Goal: Task Accomplishment & Management: Complete application form

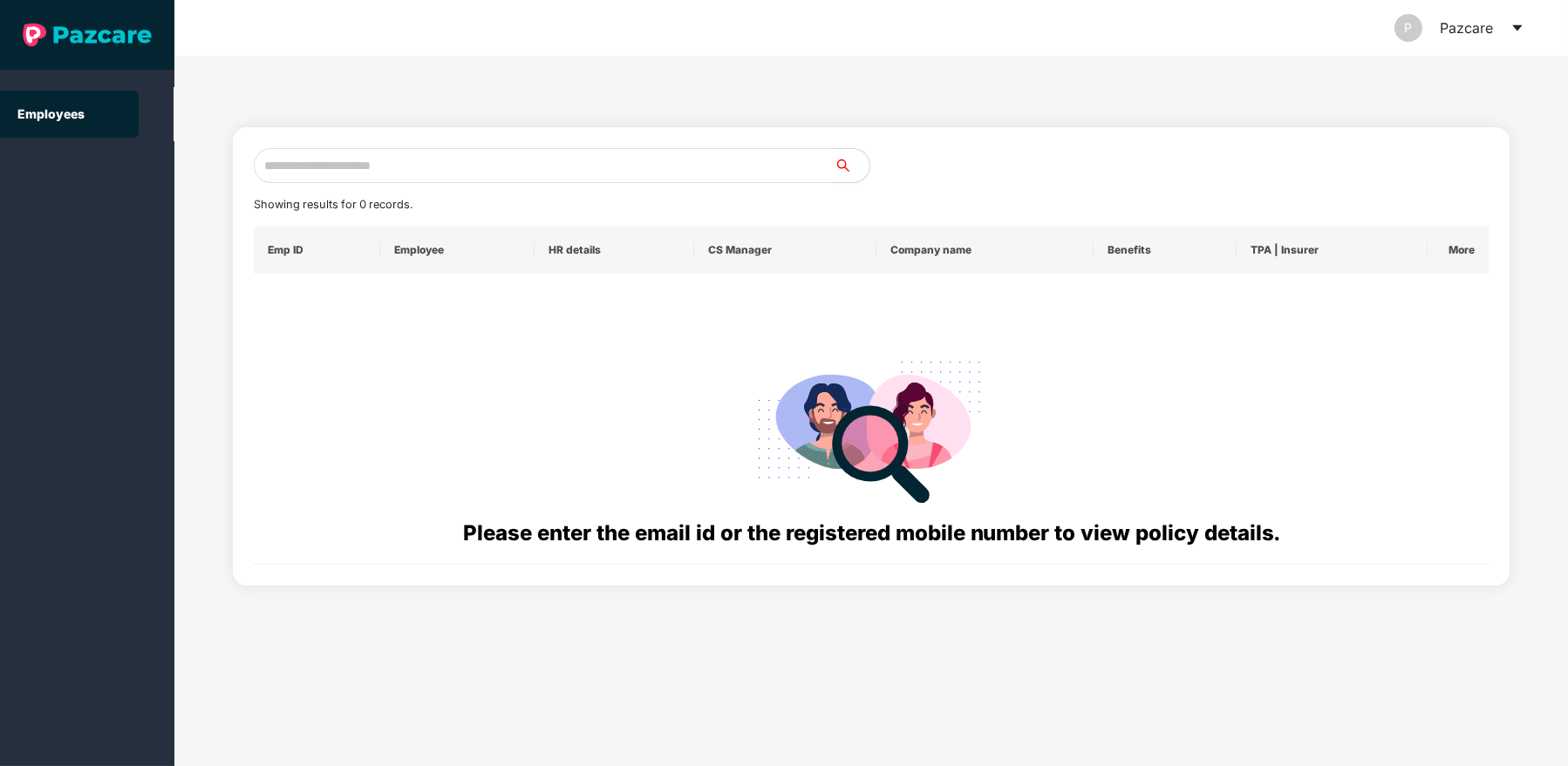
click at [1515, 32] on icon "caret-down" at bounding box center [1517, 27] width 14 height 14
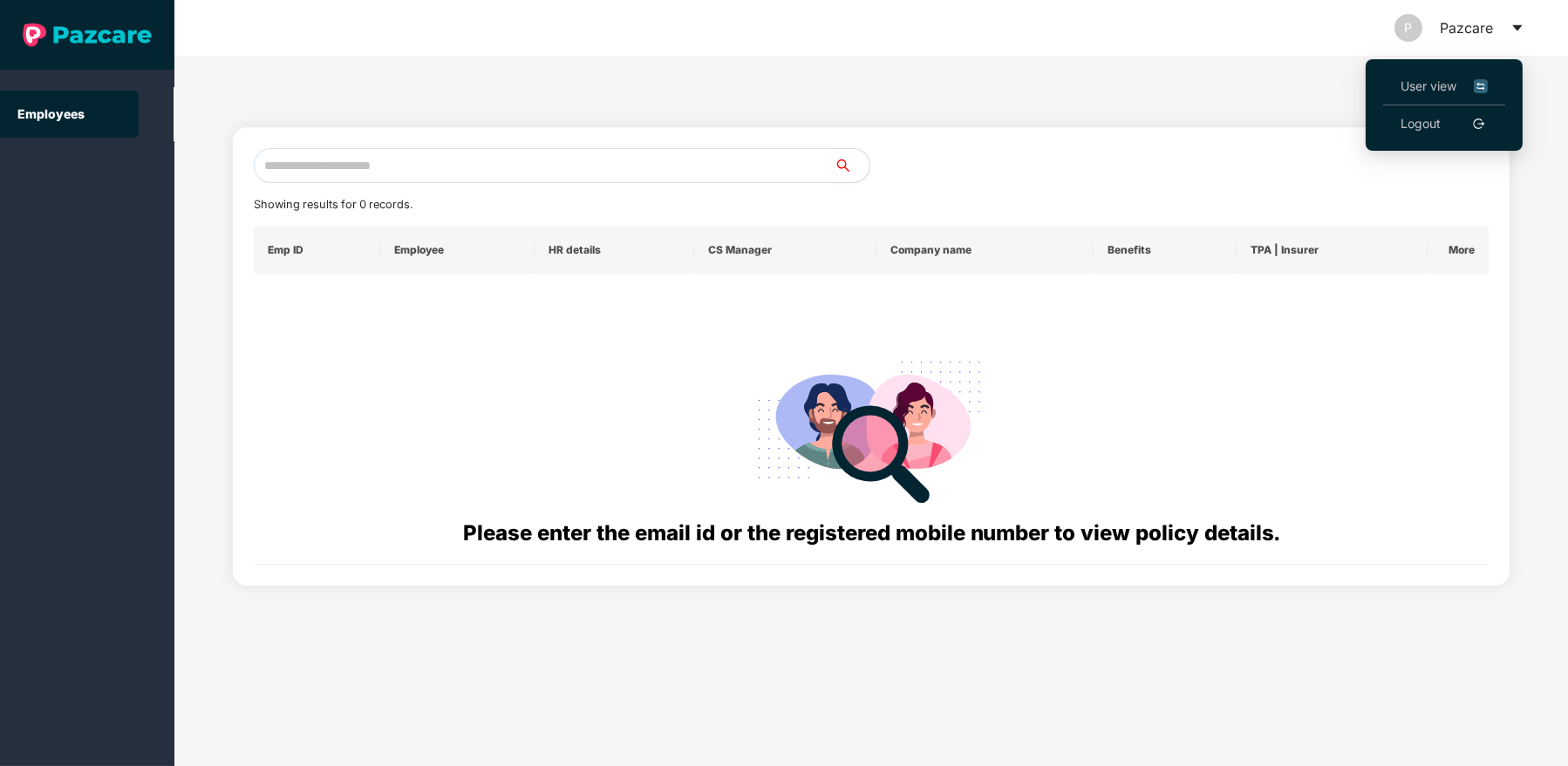
click at [1450, 89] on span "User view" at bounding box center [1444, 86] width 87 height 19
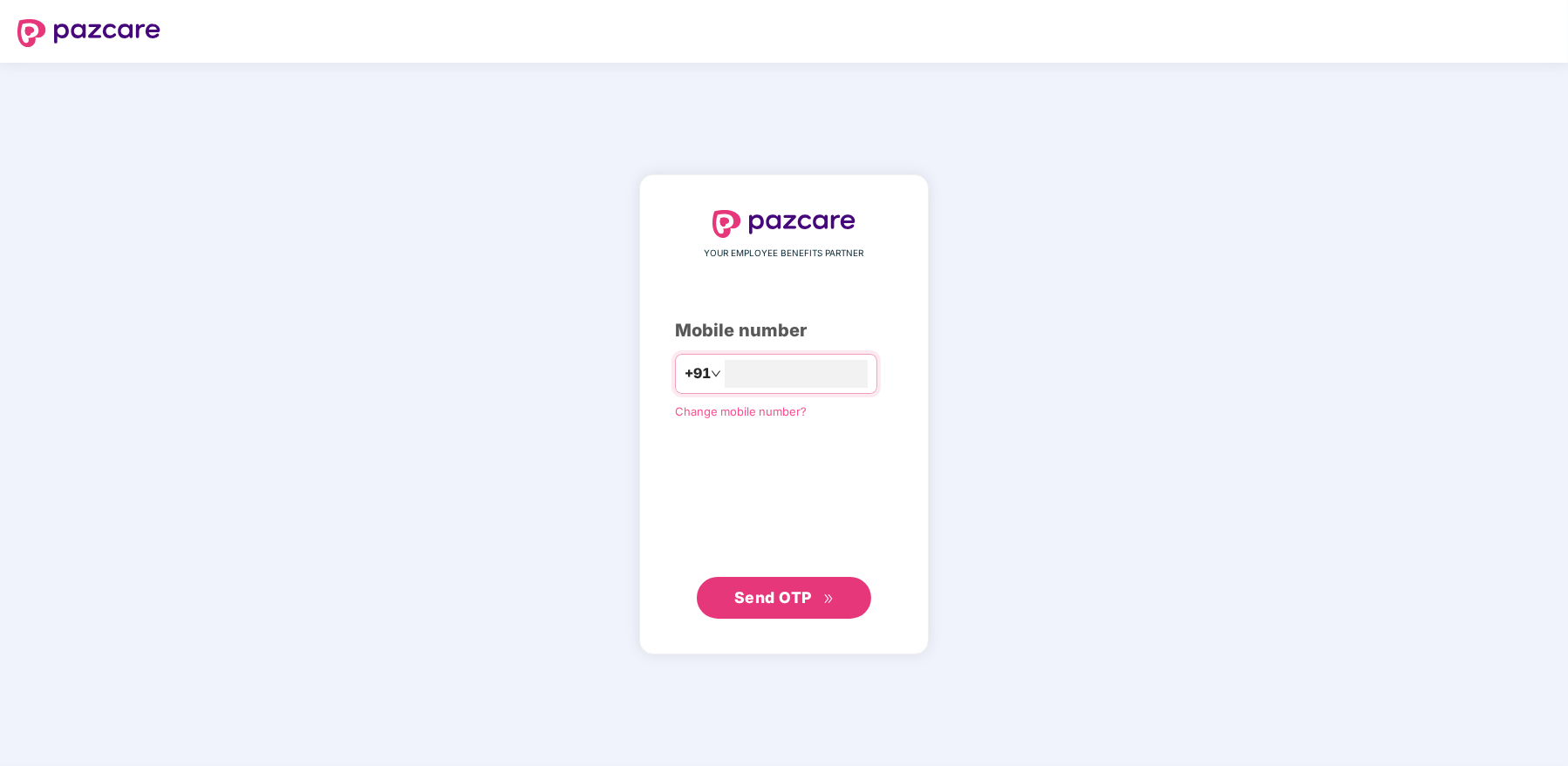
type input "**********"
click at [773, 581] on button "Send OTP" at bounding box center [784, 598] width 174 height 42
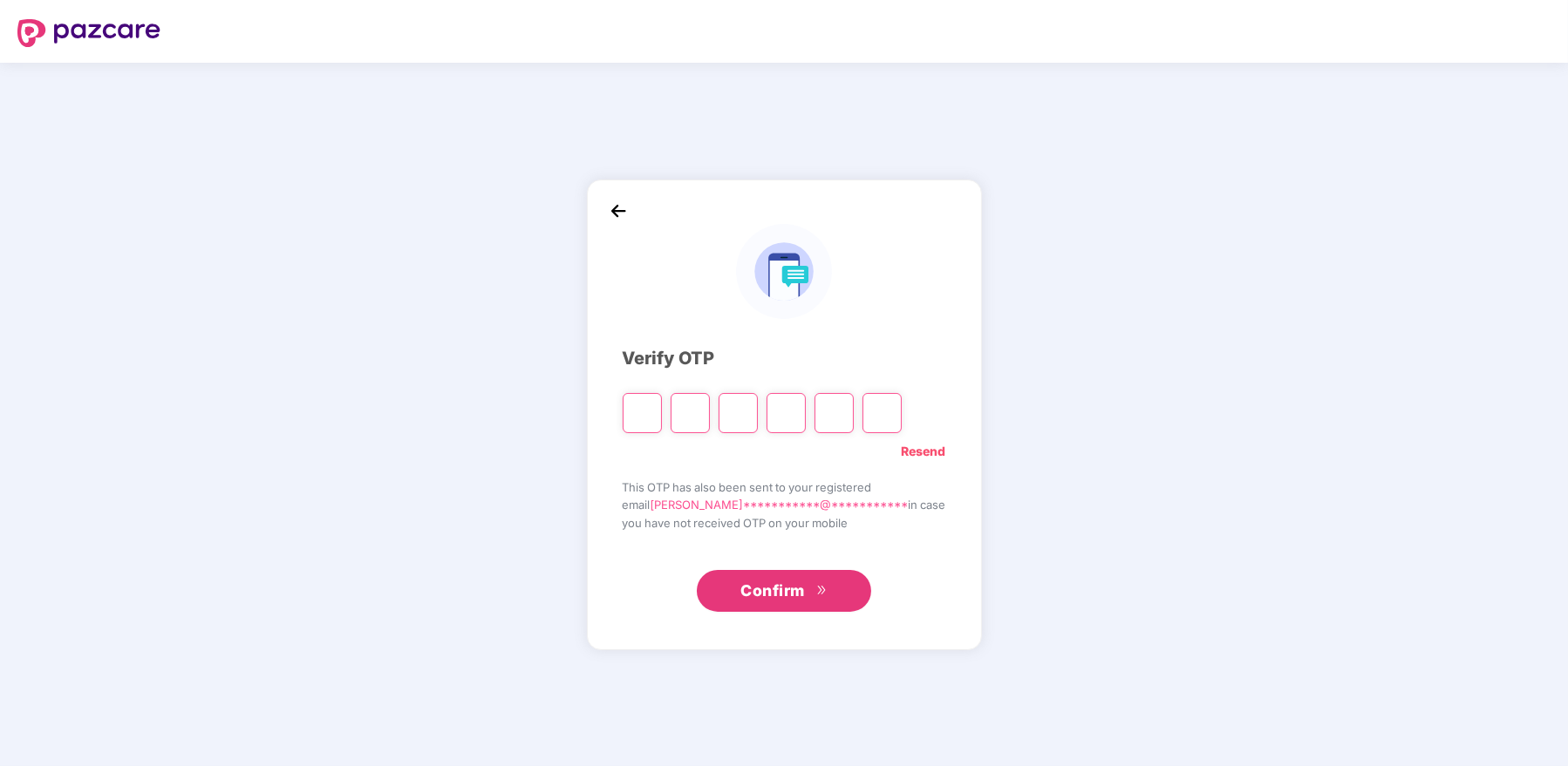
type input "*"
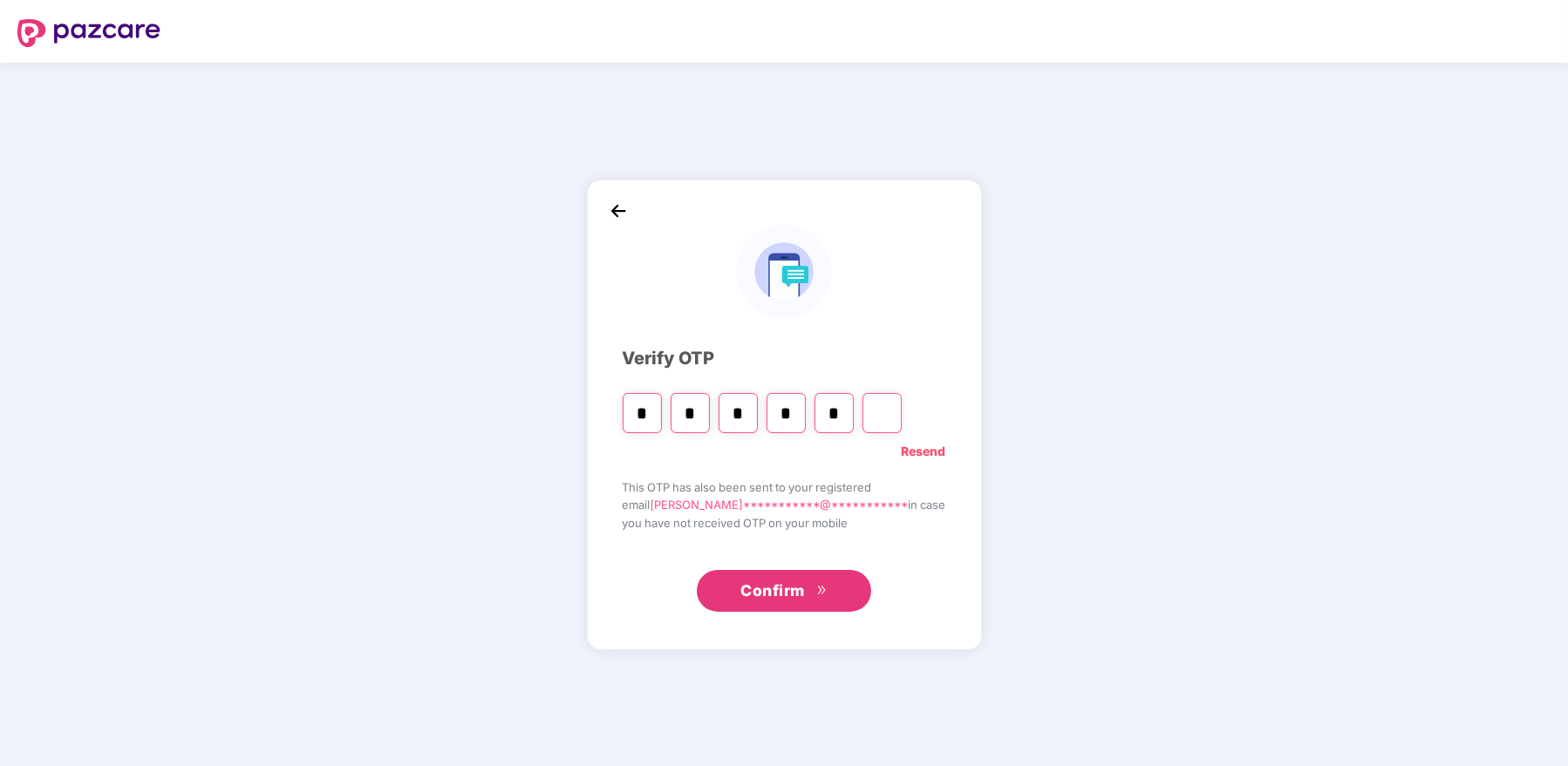
type input "*"
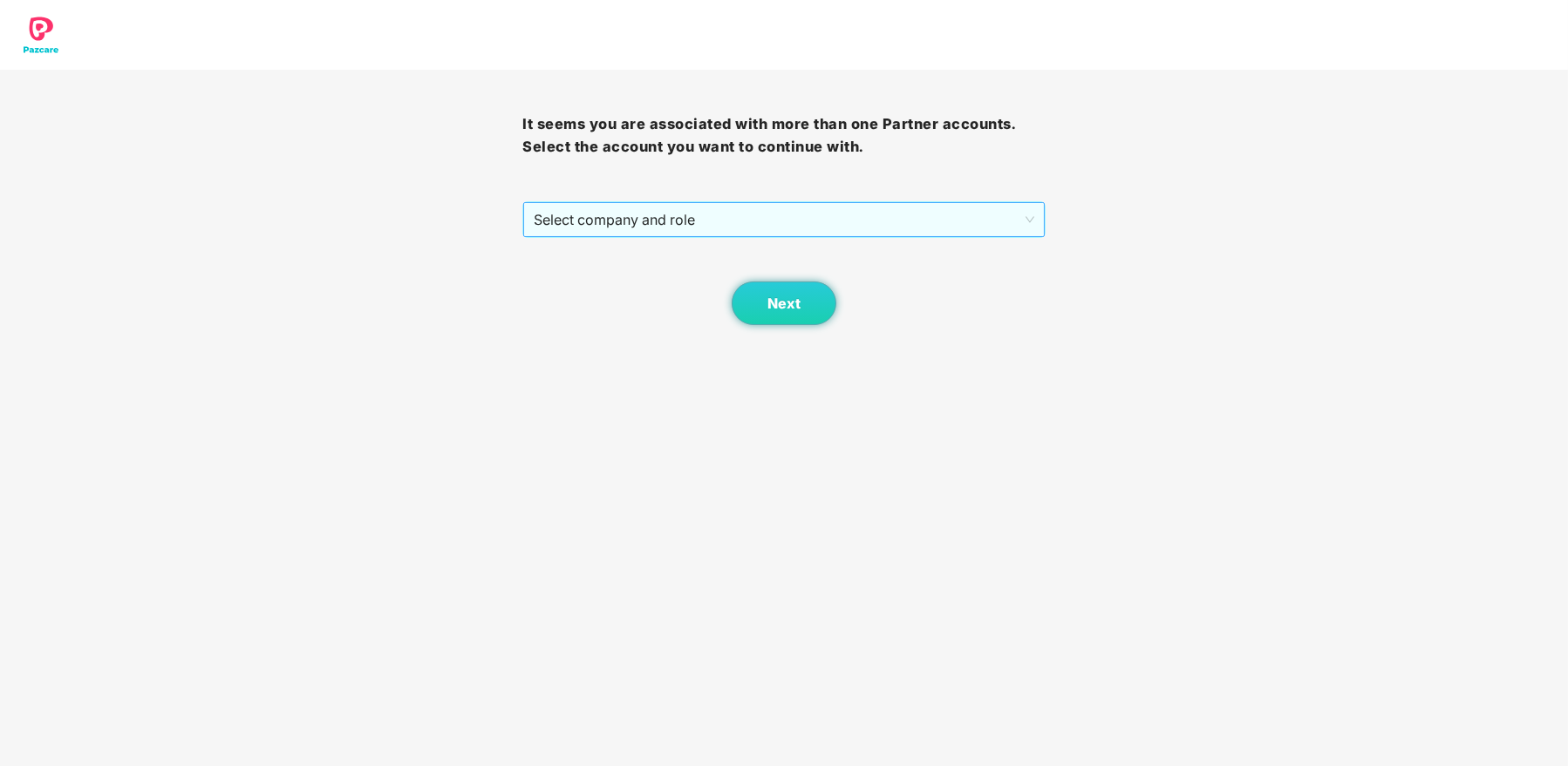
click at [823, 205] on span "Select company and role" at bounding box center [784, 220] width 500 height 33
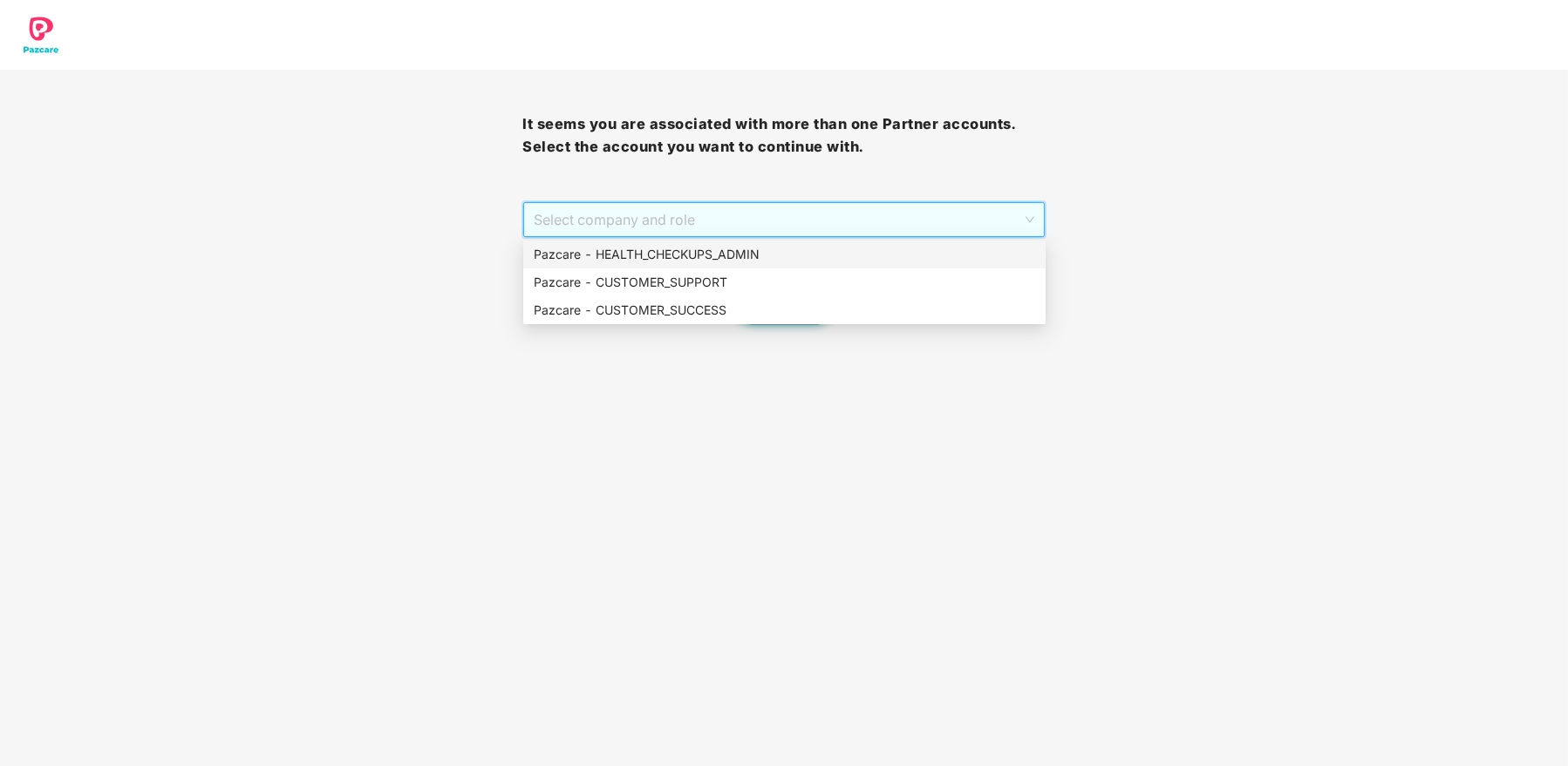
click at [805, 260] on div "Pazcare - HEALTH_CHECKUPS_ADMIN" at bounding box center [784, 254] width 501 height 19
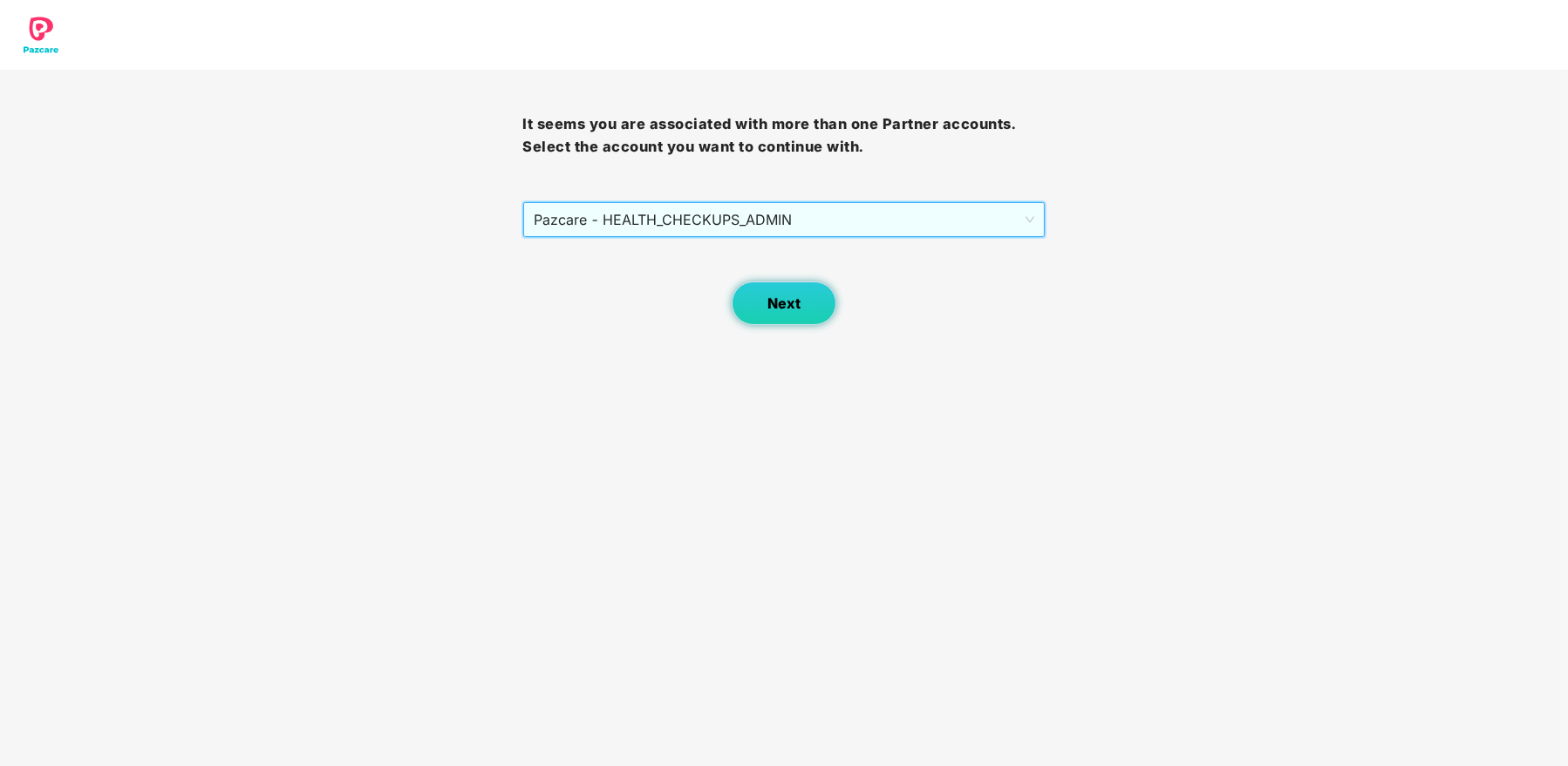
click at [775, 303] on span "Next" at bounding box center [784, 304] width 33 height 16
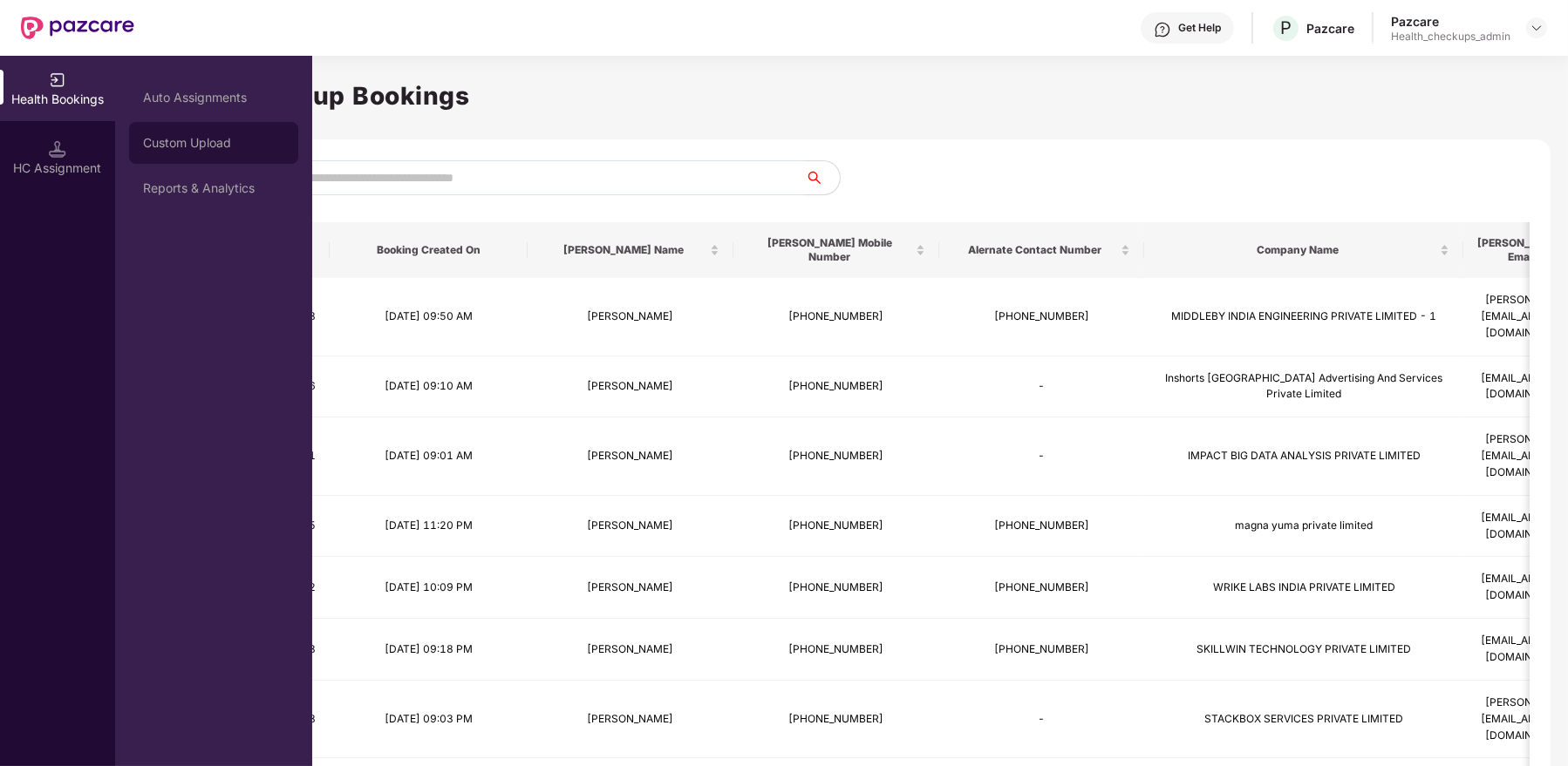
click at [255, 134] on div "Custom Upload" at bounding box center [214, 143] width 169 height 42
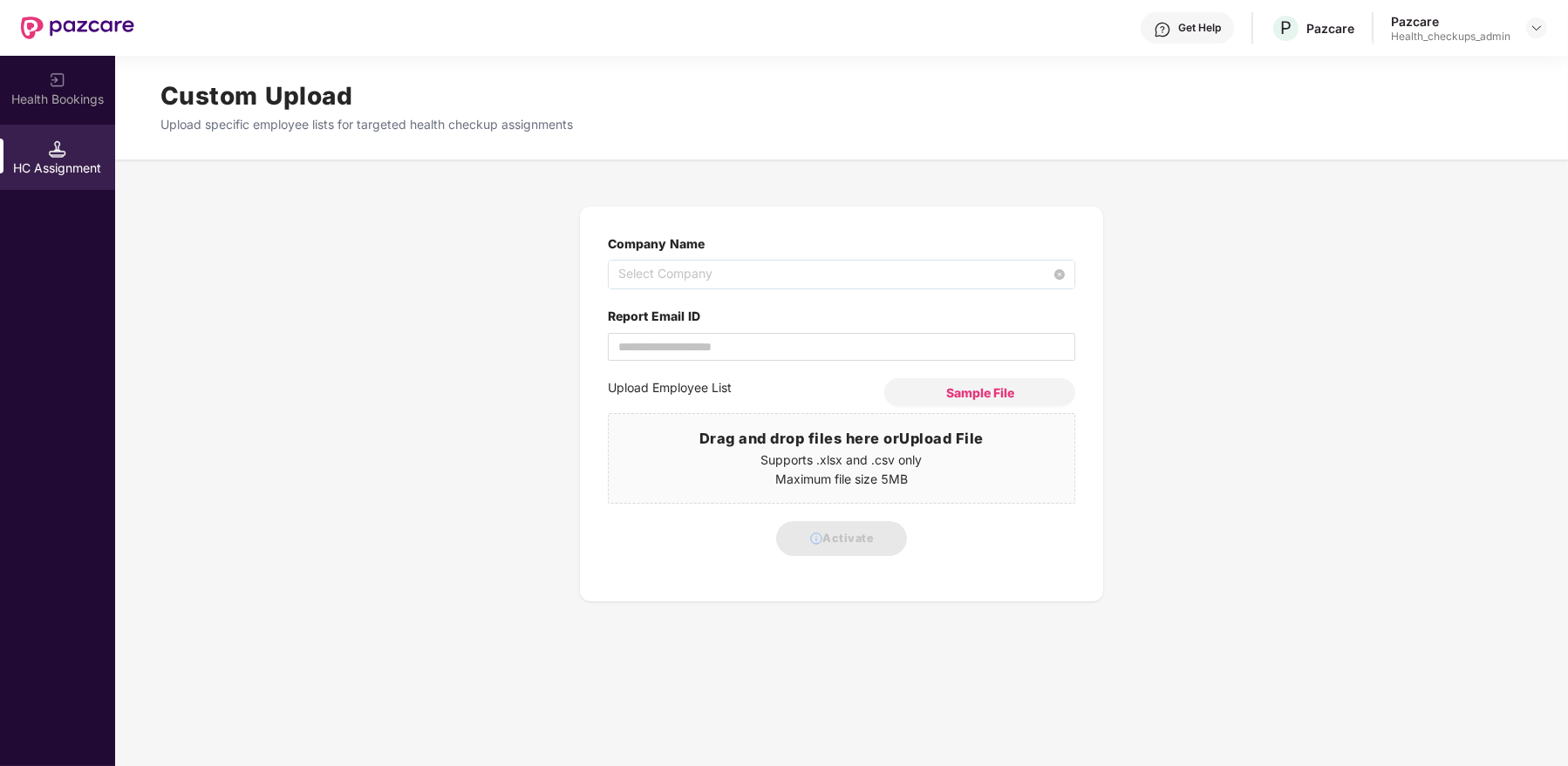
click at [695, 276] on span "Select Company" at bounding box center [842, 274] width 446 height 28
type input "******"
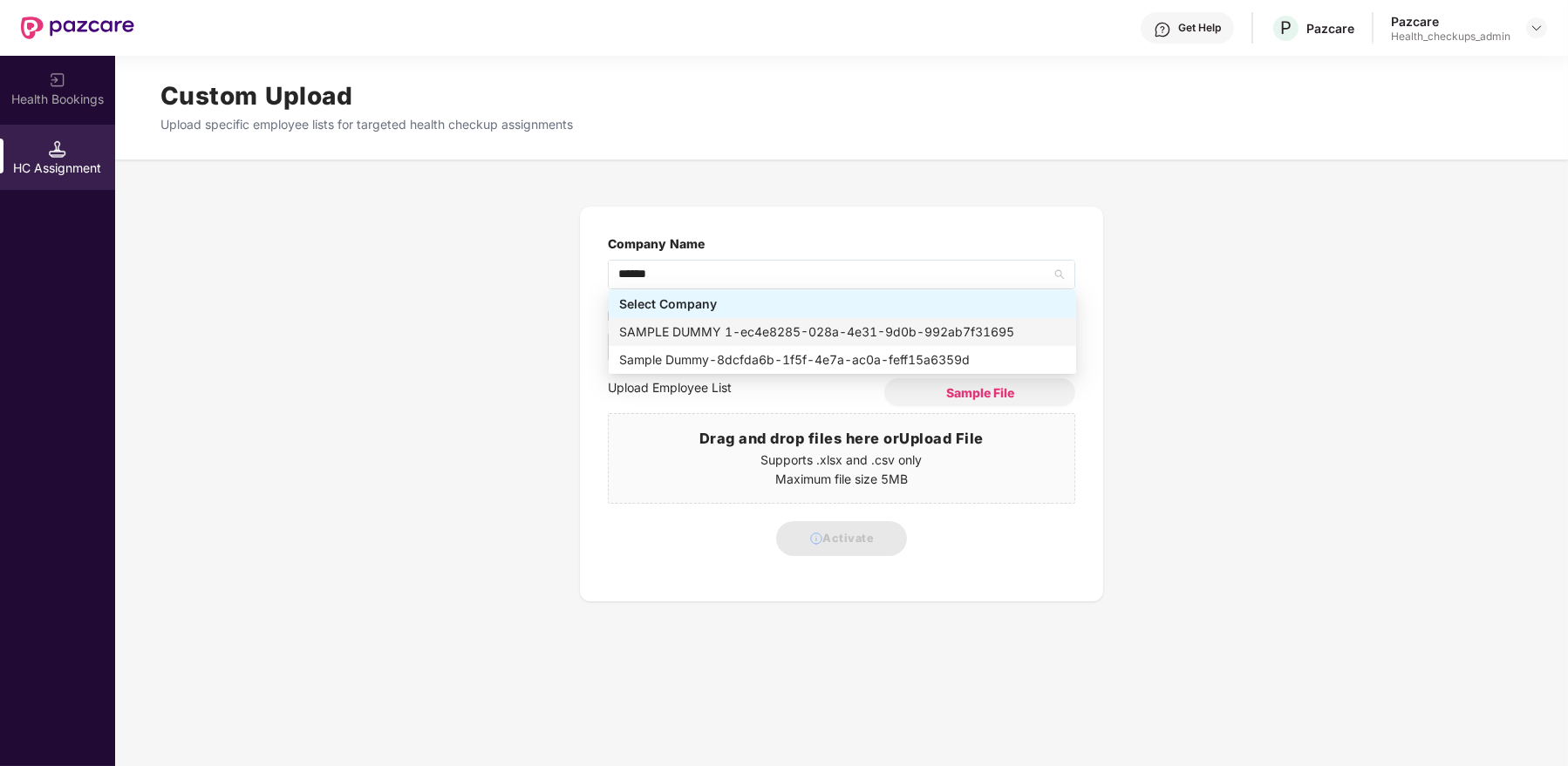
click at [766, 332] on div "SAMPLE DUMMY 1 - ec4e8285-028a-4e31-9d0b-992ab7f31695" at bounding box center [843, 332] width 446 height 19
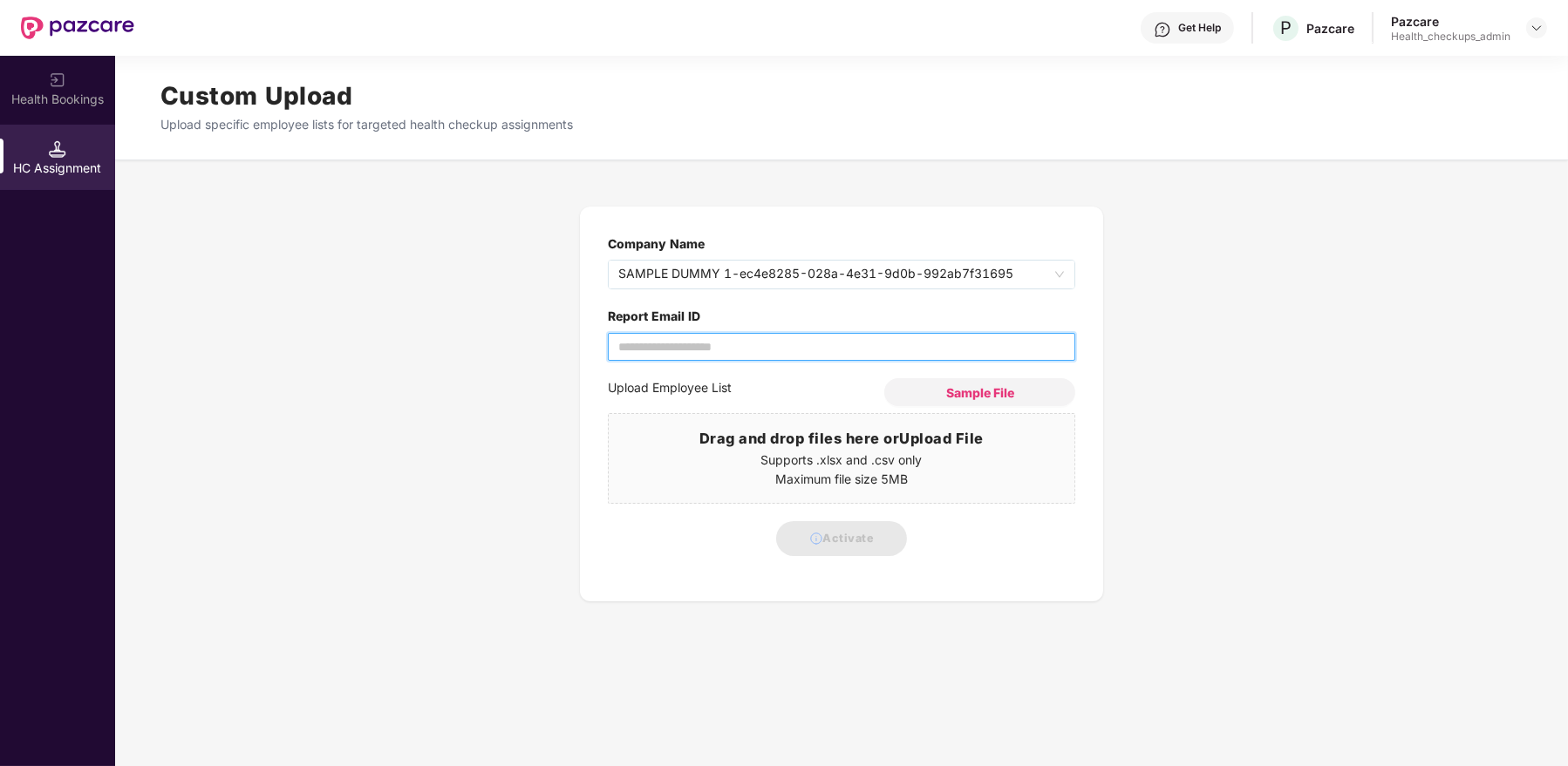
click at [691, 342] on input "Report Email ID" at bounding box center [841, 347] width 467 height 28
type input "**********"
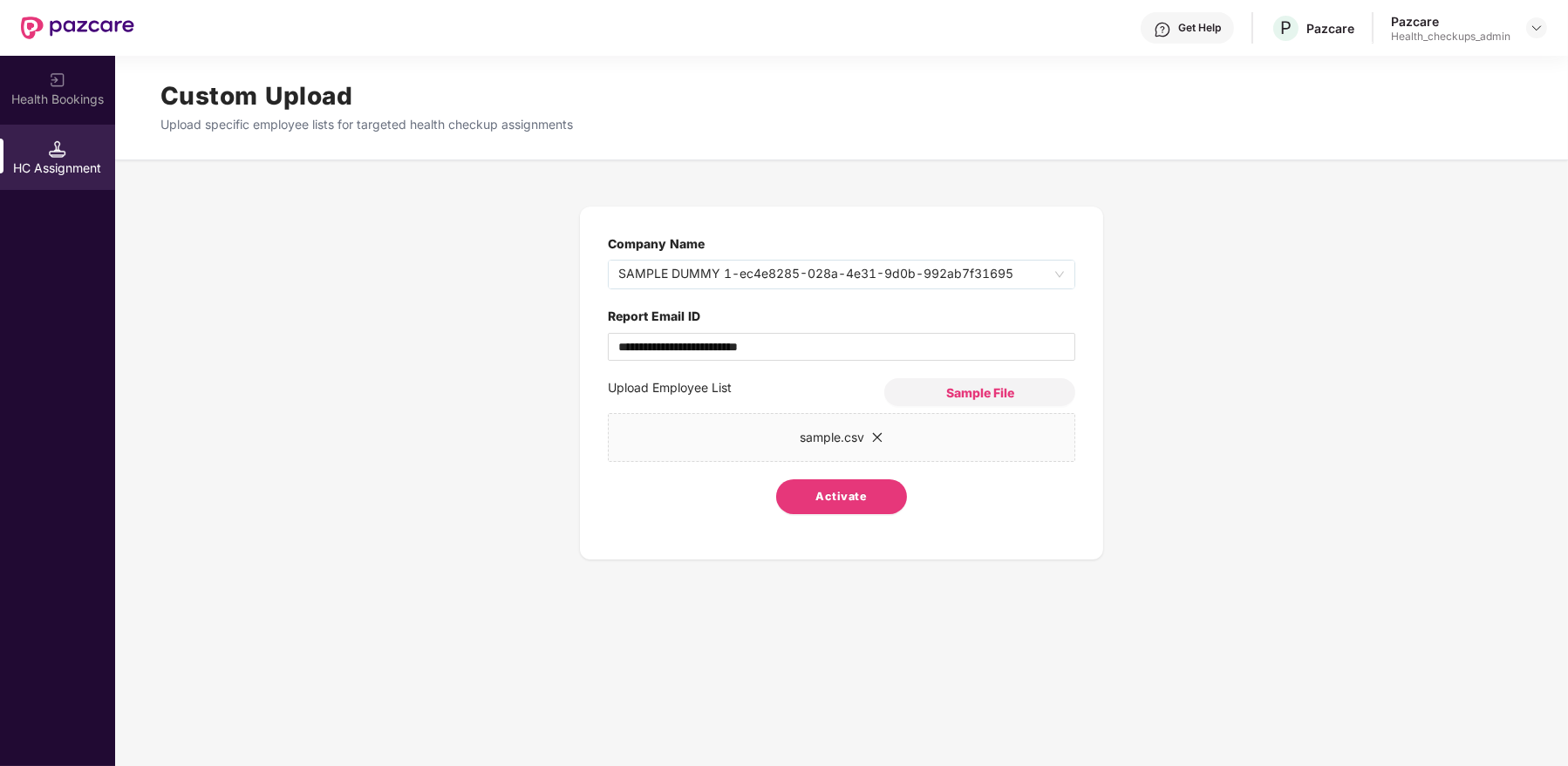
click at [835, 499] on span "Activate" at bounding box center [842, 496] width 51 height 17
